Goal: Complete application form

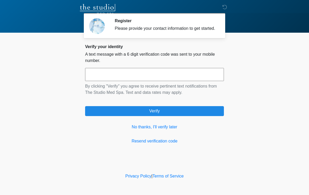
click at [171, 130] on link "No thanks, I'll verify later" at bounding box center [154, 127] width 139 height 6
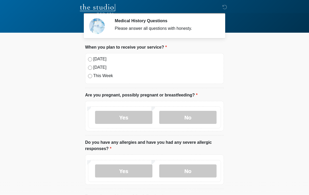
click at [99, 52] on li "When you plan to receive your service? When you plan to receive your service? […" at bounding box center [154, 66] width 139 height 44
click at [97, 62] on label "[DATE]" at bounding box center [157, 59] width 128 height 6
click at [190, 117] on label "No" at bounding box center [187, 117] width 57 height 13
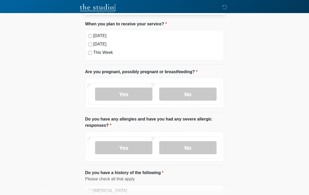
click at [199, 151] on label "No" at bounding box center [187, 147] width 57 height 13
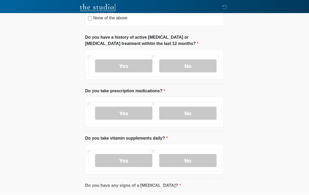
scroll to position [289, 0]
click at [204, 119] on label "No" at bounding box center [187, 113] width 57 height 13
click at [145, 161] on label "Yes" at bounding box center [123, 160] width 57 height 13
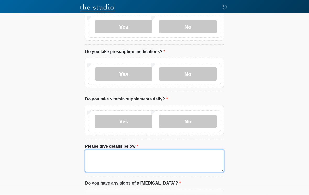
click at [165, 171] on textarea "Please give details below" at bounding box center [154, 161] width 139 height 23
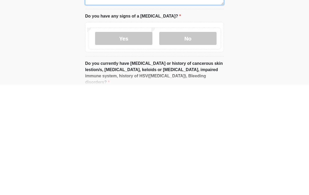
type textarea "**********"
click at [192, 142] on label "No" at bounding box center [187, 148] width 57 height 13
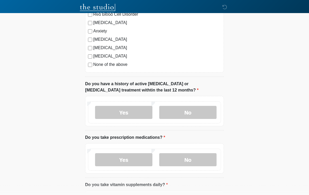
scroll to position [242, 0]
click at [187, 113] on label "No" at bounding box center [187, 112] width 57 height 13
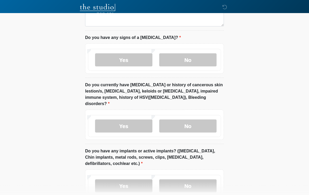
scroll to position [474, 0]
click at [201, 121] on label "No" at bounding box center [187, 126] width 57 height 13
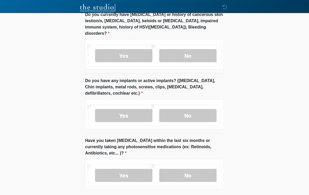
scroll to position [545, 0]
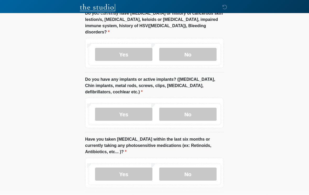
click at [135, 108] on label "Yes" at bounding box center [123, 114] width 57 height 13
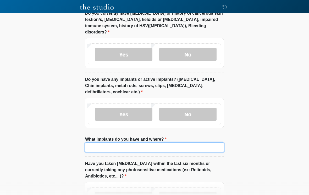
click at [152, 143] on input "What implants do you have and where?" at bounding box center [154, 148] width 139 height 10
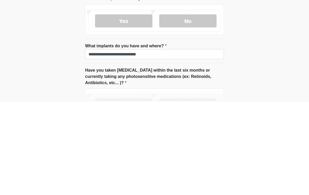
scroll to position [593, 0]
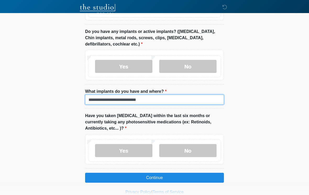
type input "**********"
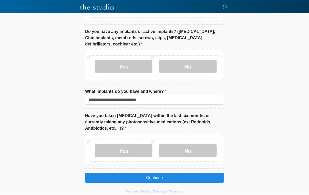
click at [199, 144] on label "No" at bounding box center [187, 150] width 57 height 13
click at [185, 173] on button "Continue" at bounding box center [154, 178] width 139 height 10
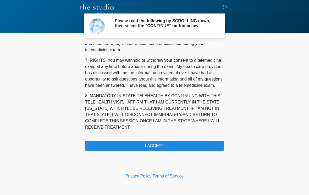
scroll to position [219, 0]
click at [172, 150] on button "I ACCEPT" at bounding box center [154, 146] width 139 height 10
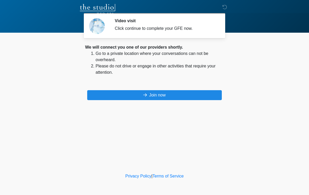
click at [206, 94] on button "Join now" at bounding box center [154, 95] width 135 height 10
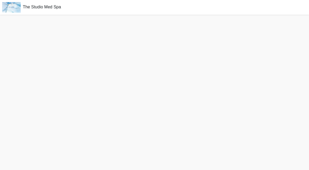
scroll to position [2, 0]
